Goal: Information Seeking & Learning: Learn about a topic

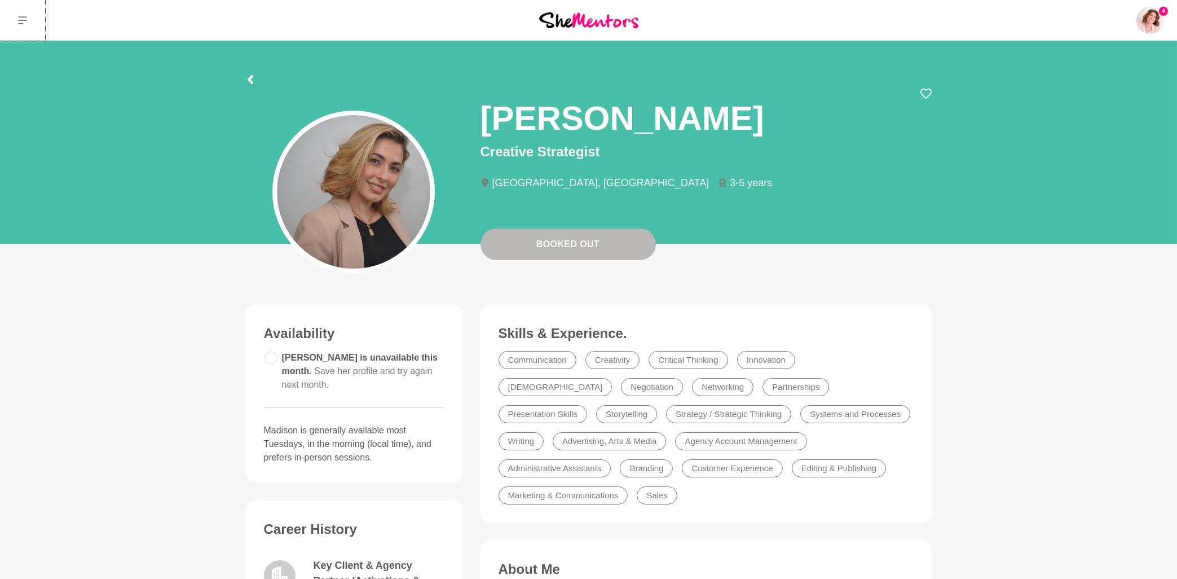
click at [21, 22] on icon at bounding box center [22, 20] width 9 height 9
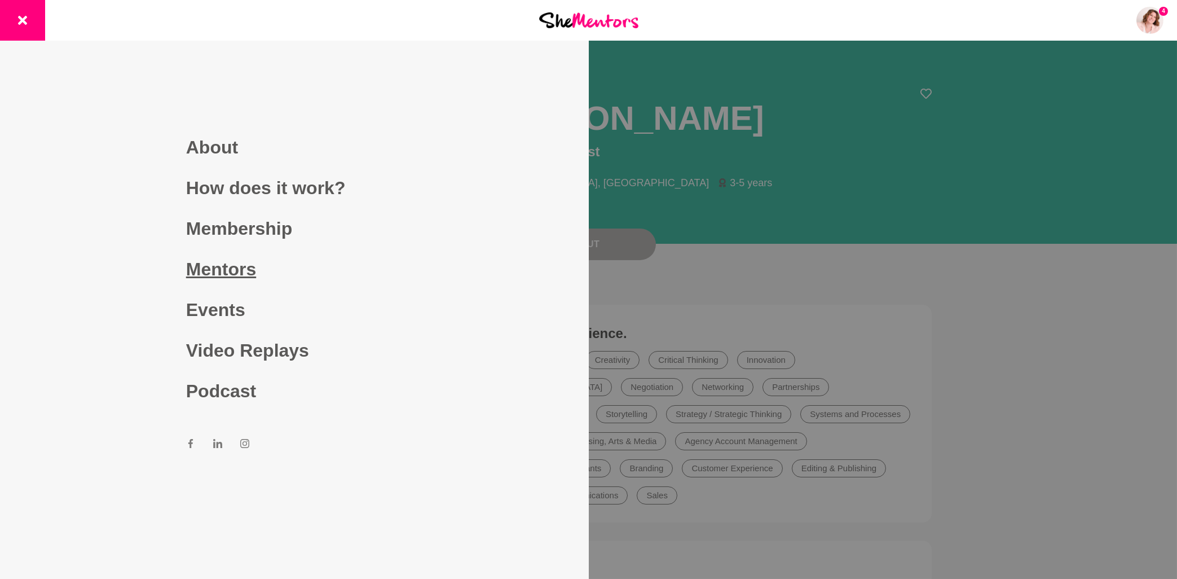
click at [214, 265] on link "Mentors" at bounding box center [294, 269] width 217 height 41
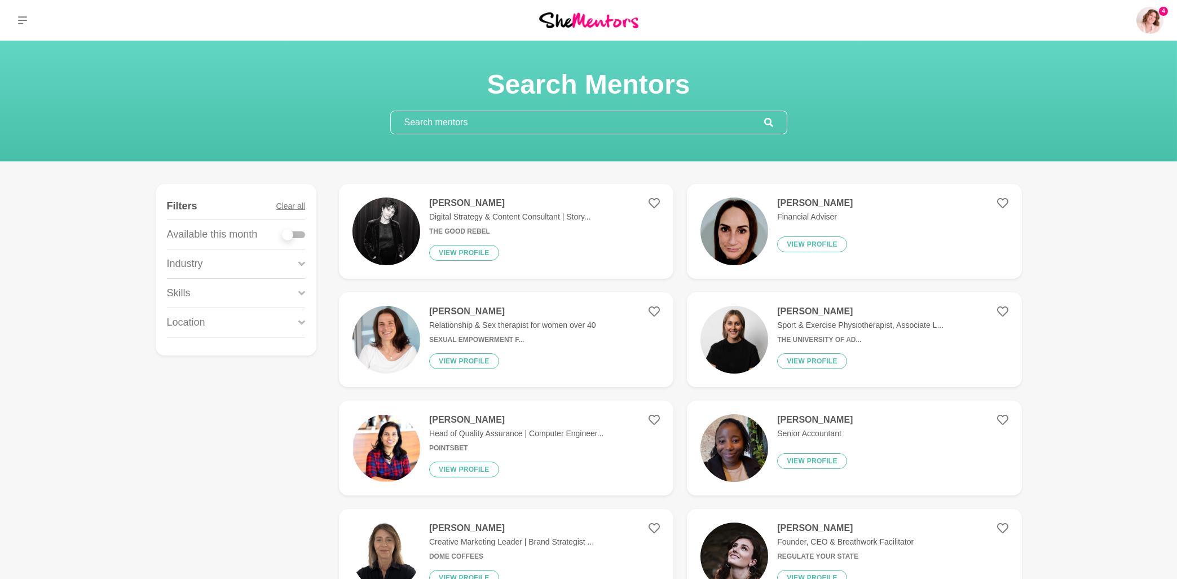
click at [462, 123] on input "text" at bounding box center [577, 122] width 373 height 23
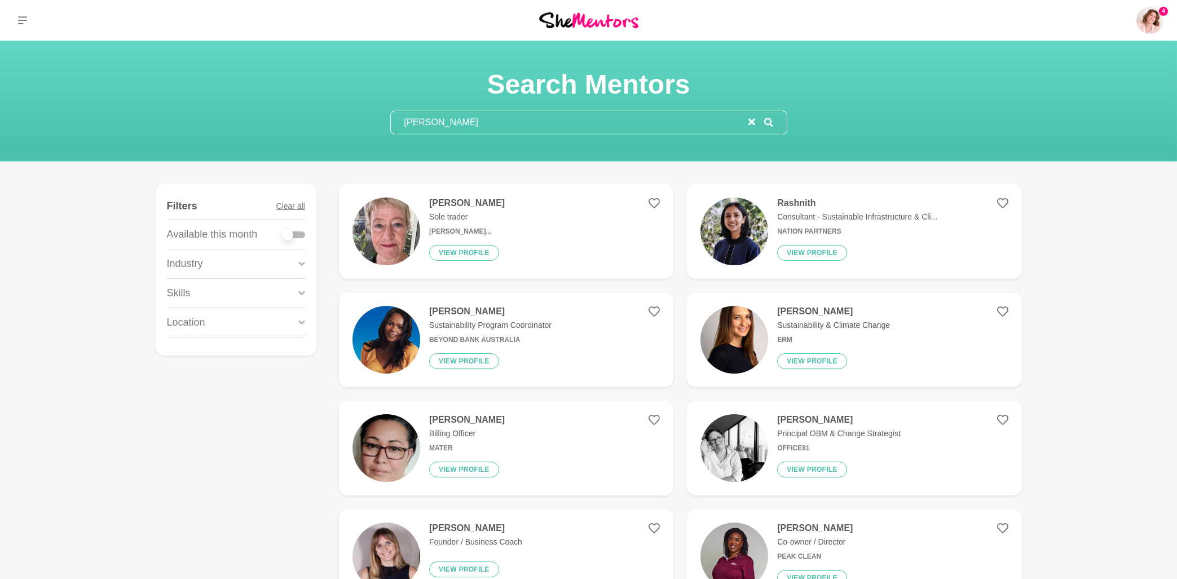
drag, startPoint x: 458, startPoint y: 124, endPoint x: 306, endPoint y: 131, distance: 151.9
click at [391, 131] on input "[PERSON_NAME]" at bounding box center [570, 122] width 358 height 23
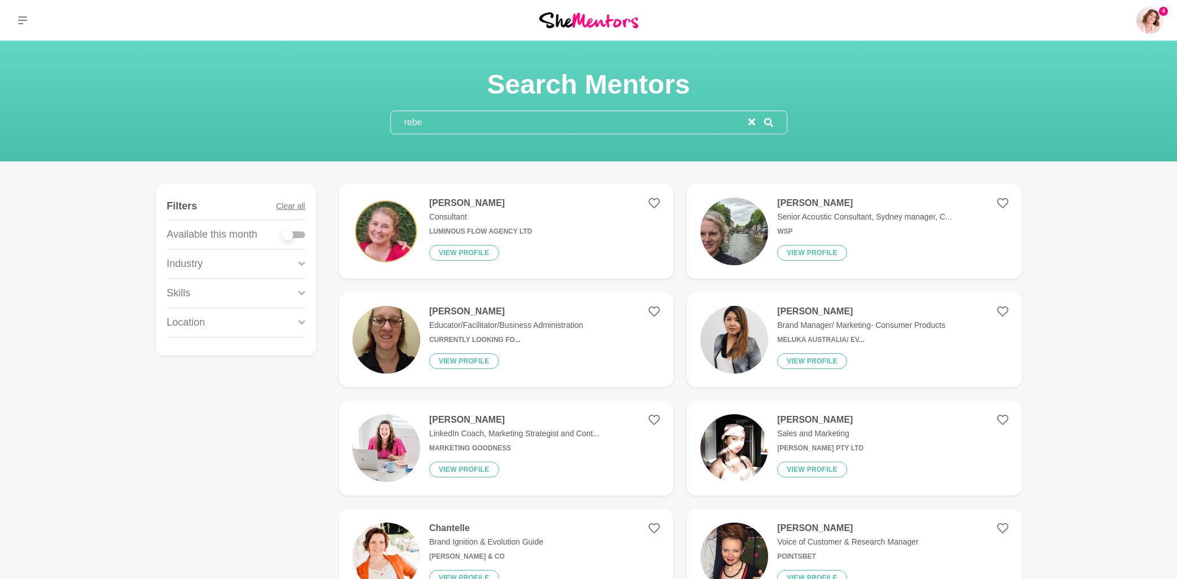
type input "rebe"
click at [533, 333] on div "[PERSON_NAME] Educator/Facilitator/Business Administration Currently Looking Fo…" at bounding box center [501, 340] width 163 height 68
click at [468, 575] on button "View profile" at bounding box center [464, 578] width 70 height 16
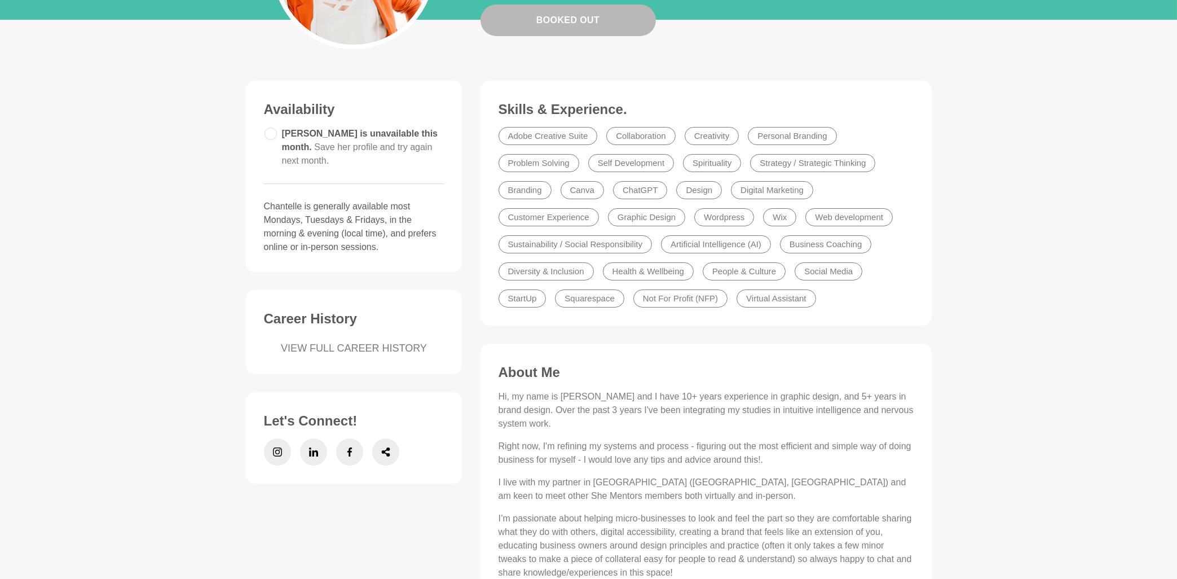
scroll to position [241, 0]
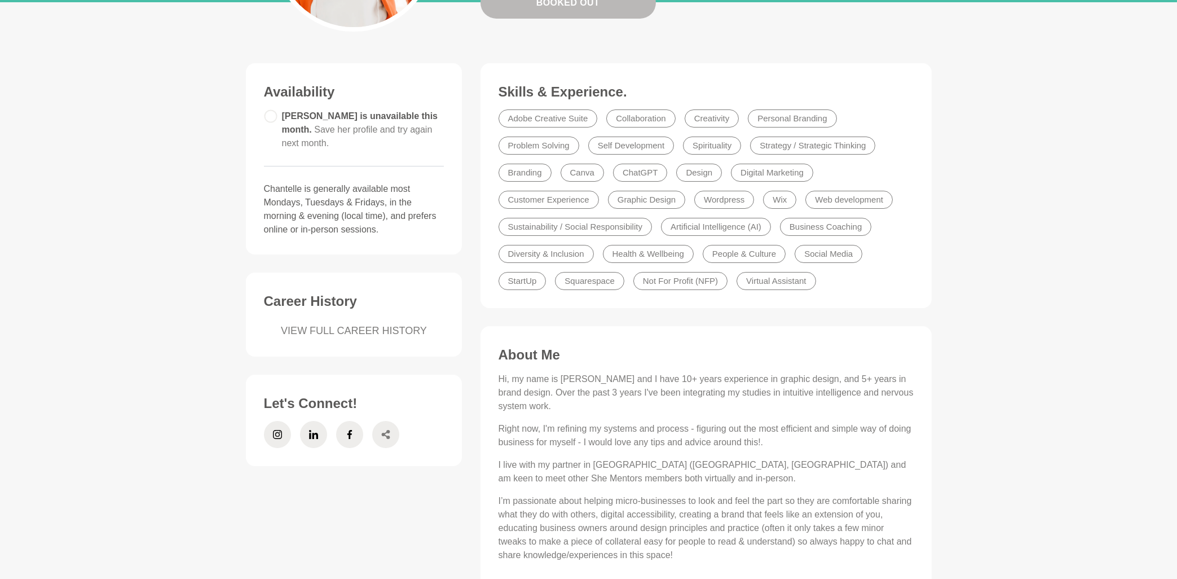
click at [388, 431] on icon at bounding box center [385, 434] width 8 height 9
